Goal: Information Seeking & Learning: Learn about a topic

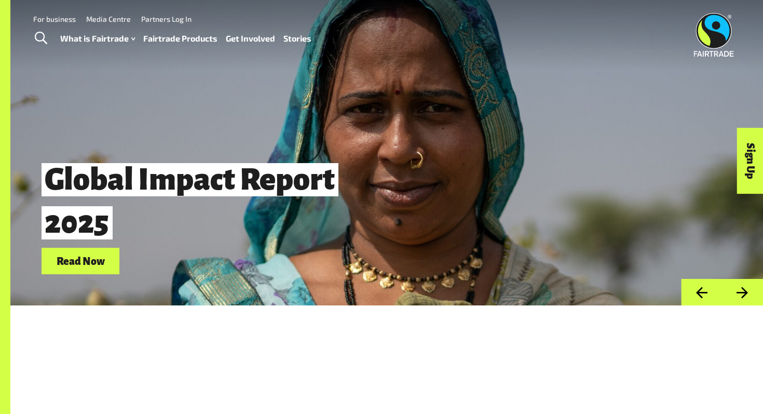
click at [307, 36] on link "Stories" at bounding box center [298, 38] width 28 height 15
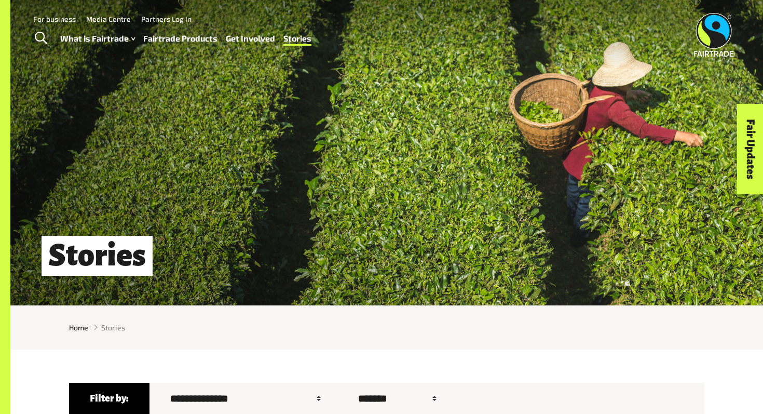
click at [203, 36] on link "Fairtrade Products" at bounding box center [180, 38] width 74 height 15
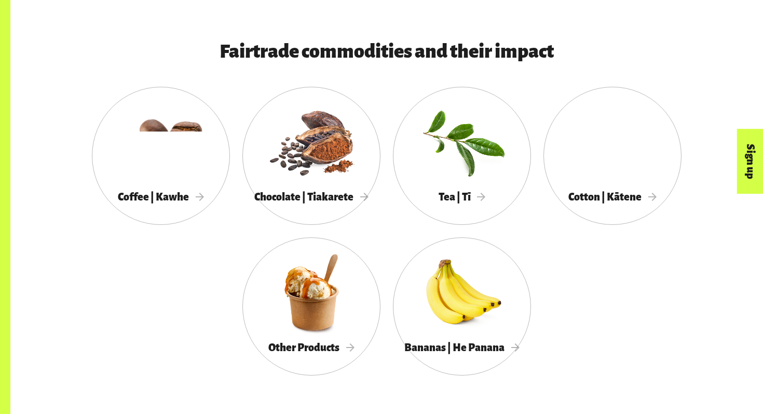
scroll to position [553, 0]
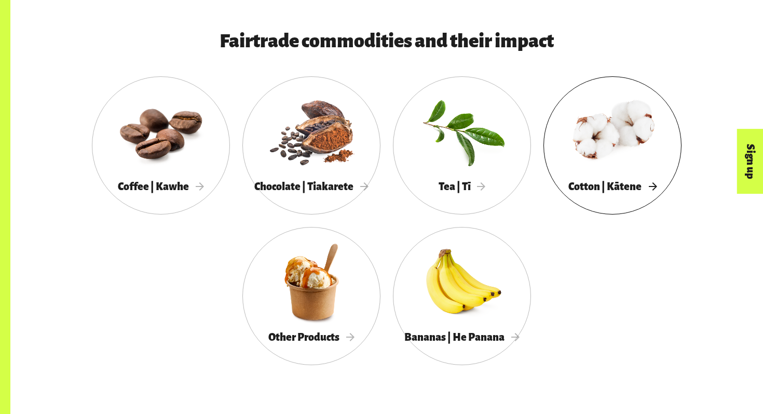
click at [640, 140] on div at bounding box center [613, 131] width 138 height 90
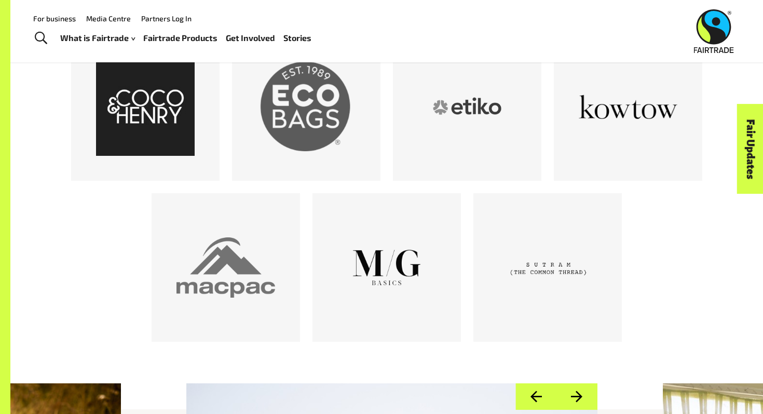
scroll to position [614, 0]
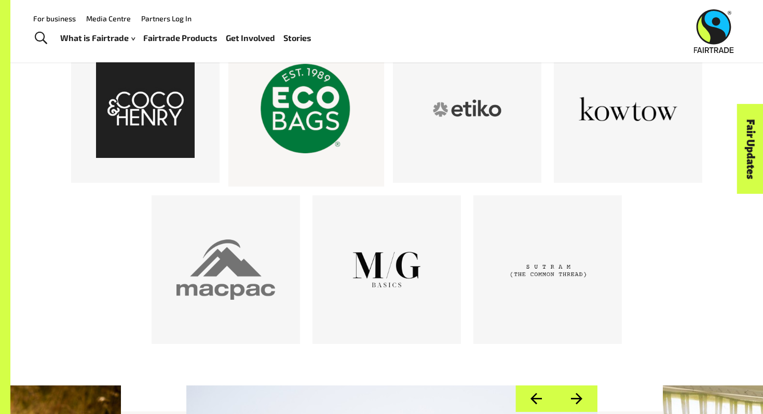
click at [308, 129] on div at bounding box center [306, 108] width 99 height 99
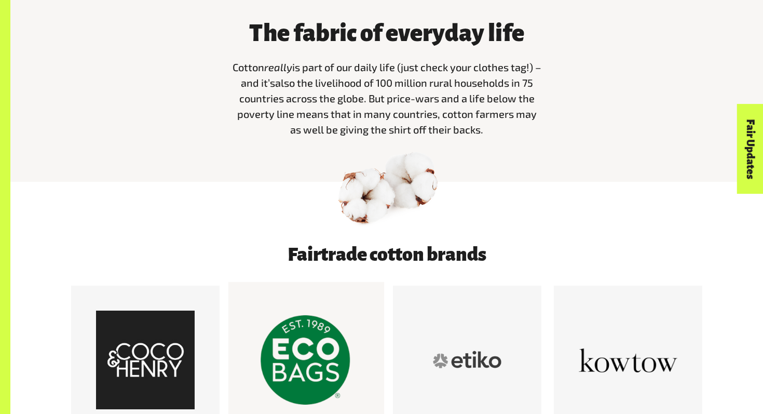
scroll to position [153, 0]
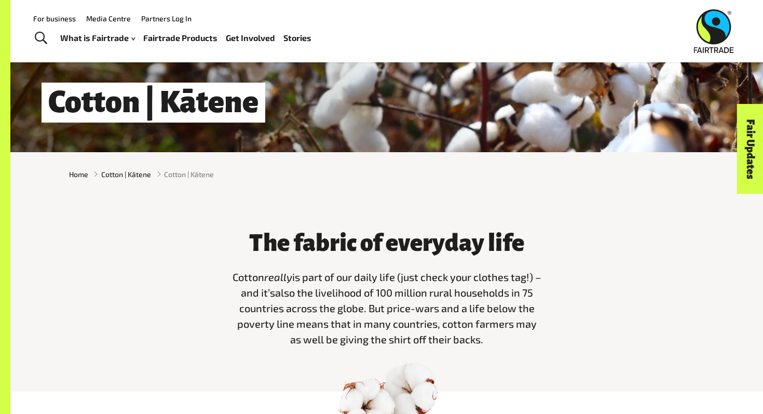
click at [119, 18] on link "Media Centre" at bounding box center [108, 18] width 45 height 9
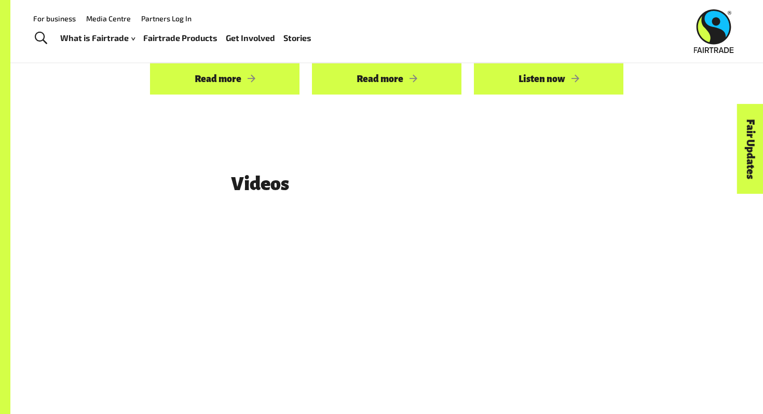
scroll to position [1328, 0]
